Goal: Find specific page/section: Find specific page/section

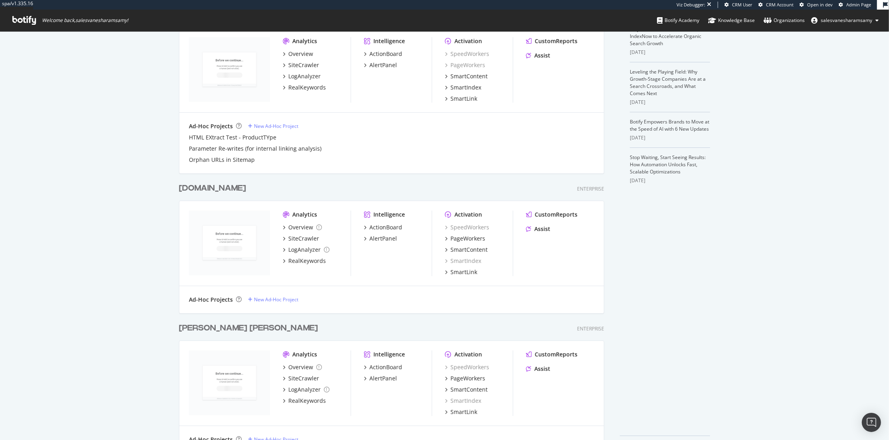
scroll to position [226, 0]
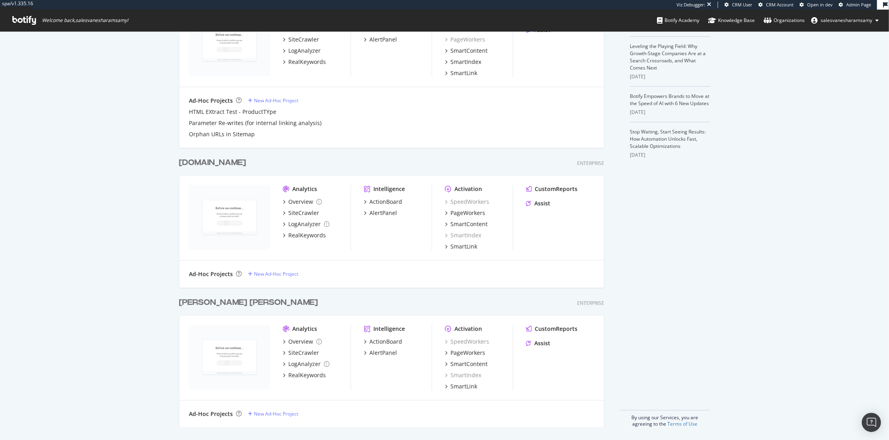
click at [225, 300] on div "[PERSON_NAME] [PERSON_NAME]" at bounding box center [248, 303] width 139 height 12
